Goal: Task Accomplishment & Management: Complete application form

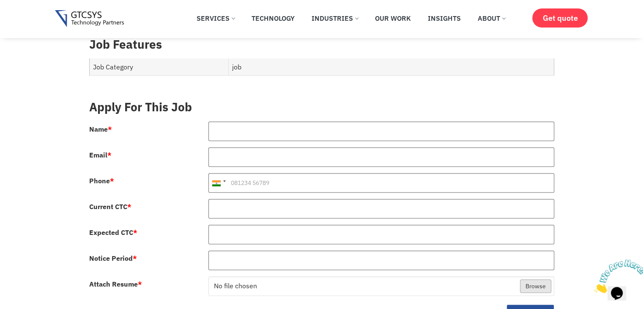
scroll to position [338, 0]
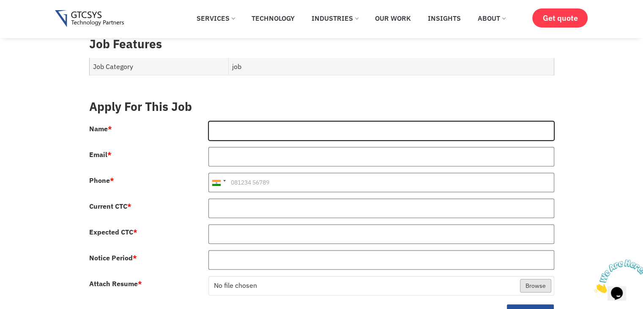
click at [235, 121] on input "Name *" at bounding box center [381, 130] width 346 height 19
type input "[PERSON_NAME]"
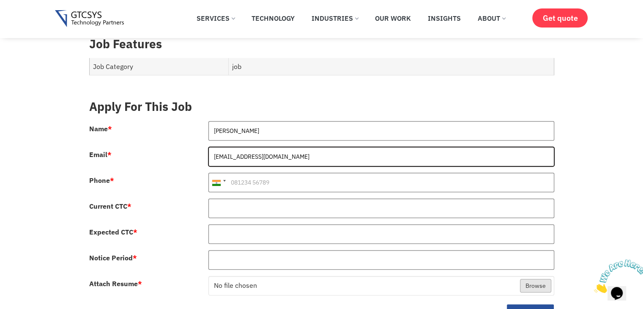
type input "[EMAIL_ADDRESS][DOMAIN_NAME]"
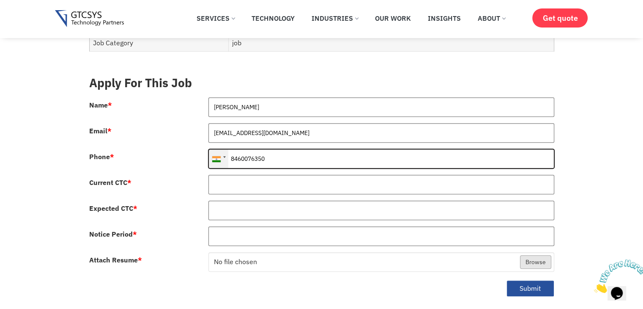
scroll to position [381, 0]
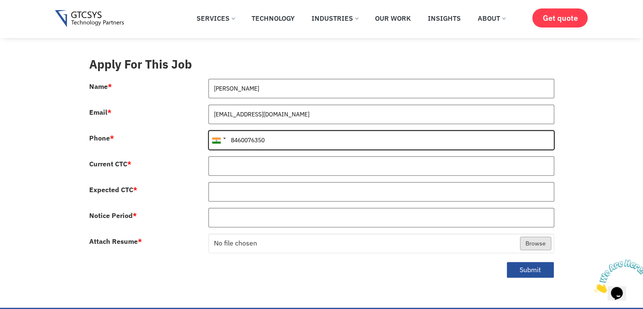
type input "8460076350"
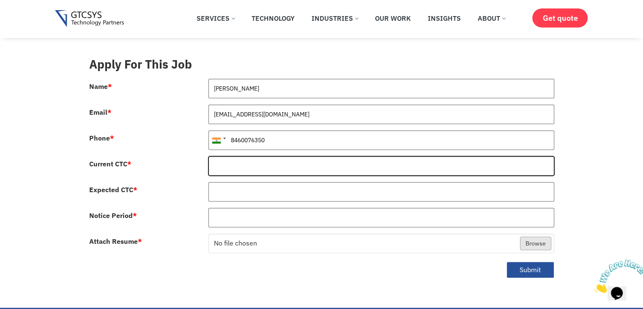
click at [244, 156] on input "Current CTC *" at bounding box center [381, 165] width 346 height 19
type input "1"
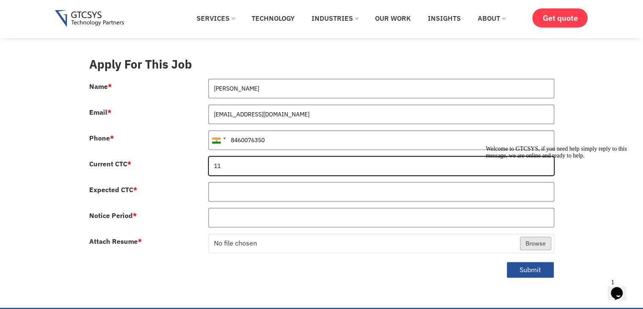
type input "1"
type input "12"
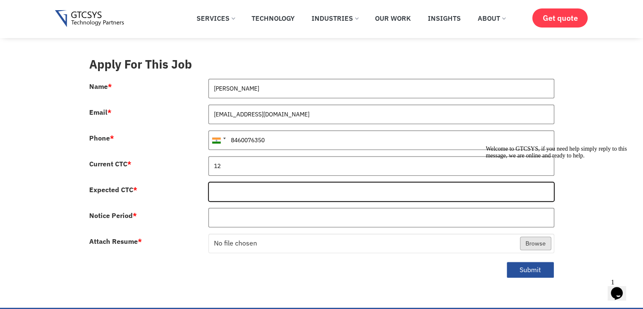
click at [244, 182] on input "Expected CTC *" at bounding box center [381, 191] width 346 height 19
type input "16"
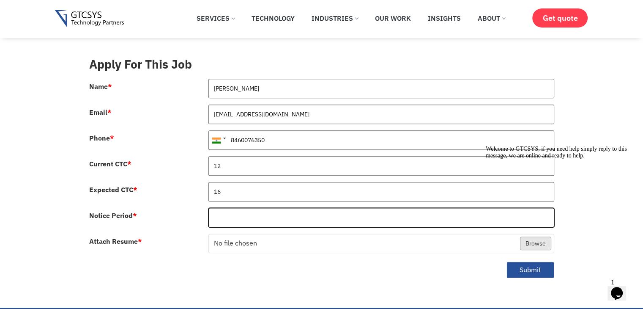
click at [244, 208] on input "Notice Period *" at bounding box center [381, 217] width 346 height 19
type input "0"
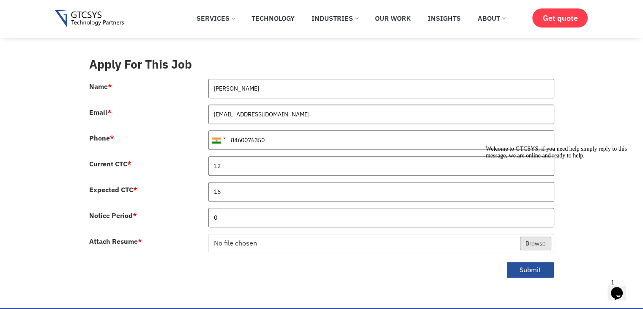
click at [486, 145] on icon "Chat attention grabber" at bounding box center [486, 145] width 0 height 0
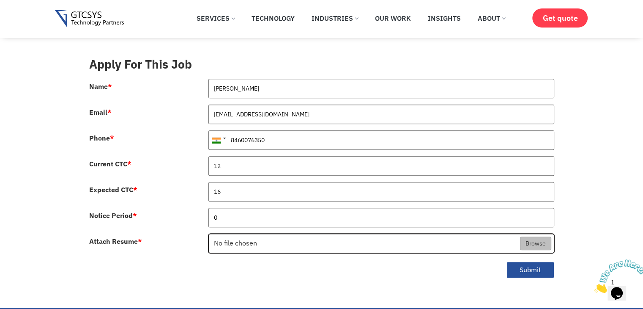
click at [394, 234] on input "Attach Resume *" at bounding box center [381, 243] width 345 height 19
type input "C:\fakepath\[PERSON_NAME] Team Lead.pdf"
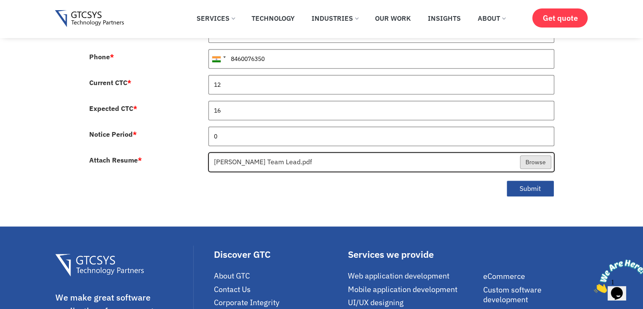
scroll to position [465, 0]
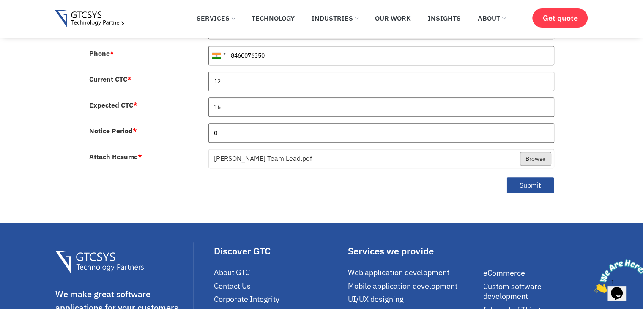
click at [594, 287] on icon "Close" at bounding box center [594, 290] width 0 height 7
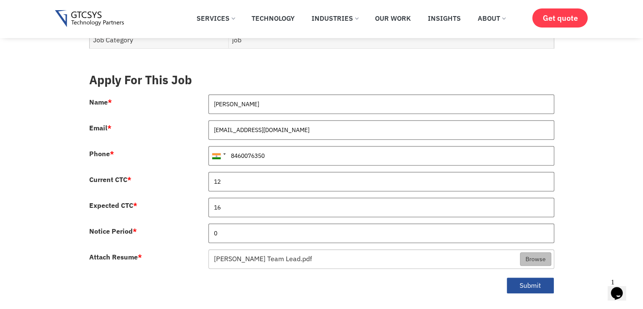
scroll to position [423, 0]
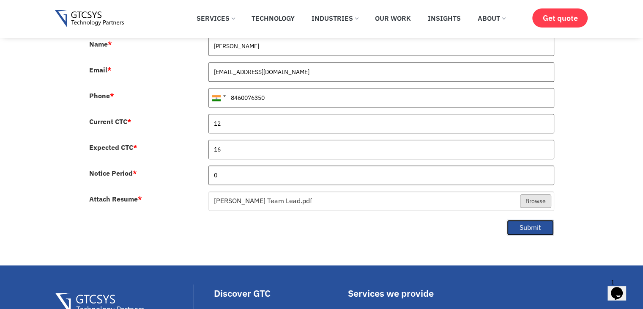
click at [531, 219] on button "Submit" at bounding box center [531, 227] width 48 height 16
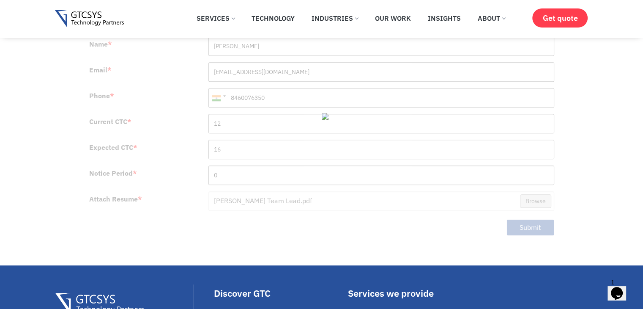
click at [619, 288] on icon "Chat widget" at bounding box center [617, 293] width 12 height 13
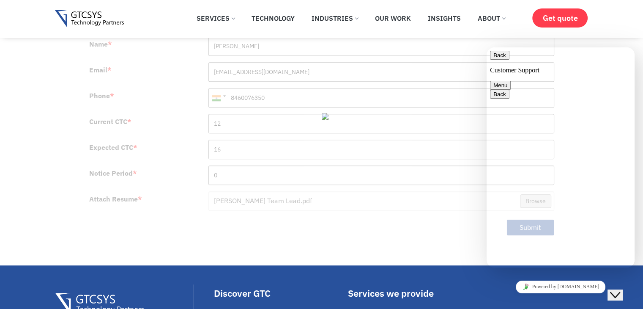
click at [511, 81] on button "Menu" at bounding box center [500, 85] width 21 height 9
drag, startPoint x: 623, startPoint y: 59, endPoint x: 597, endPoint y: 59, distance: 26.2
click at [511, 81] on button "Menu" at bounding box center [500, 85] width 21 height 9
click at [498, 56] on button "Back" at bounding box center [499, 55] width 19 height 9
click at [616, 290] on icon "Close Chat This icon closes the chat window." at bounding box center [615, 295] width 10 height 10
